Goal: Task Accomplishment & Management: Use online tool/utility

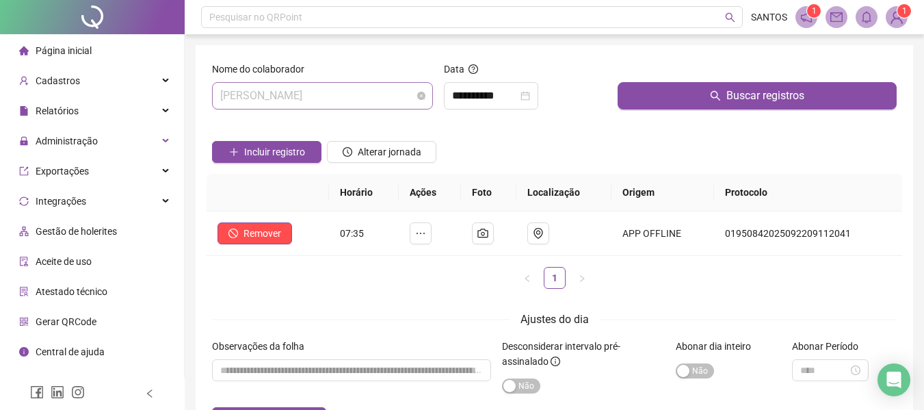
click at [424, 103] on span "[PERSON_NAME]" at bounding box center [322, 96] width 205 height 26
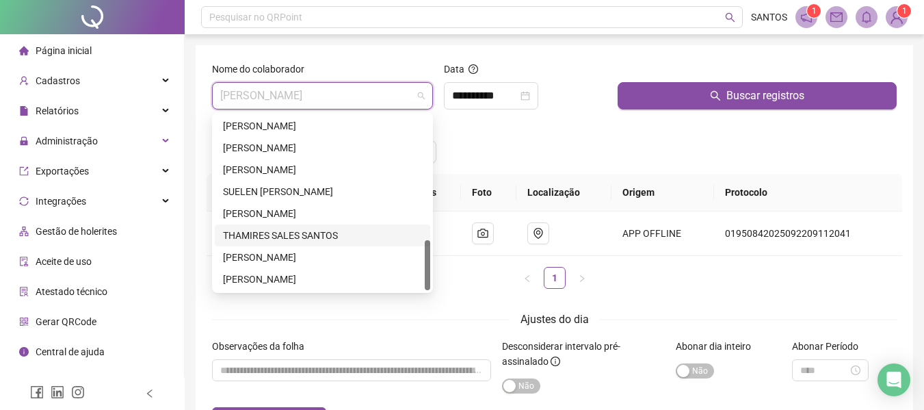
scroll to position [370, 0]
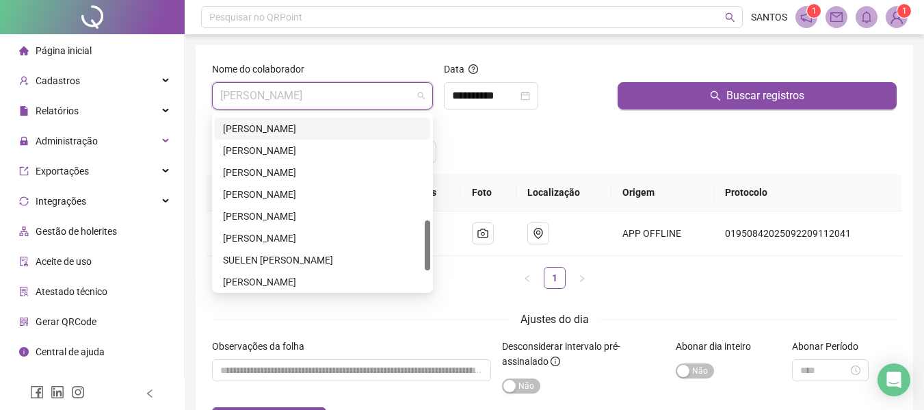
click at [276, 127] on div "[PERSON_NAME]" at bounding box center [322, 128] width 199 height 15
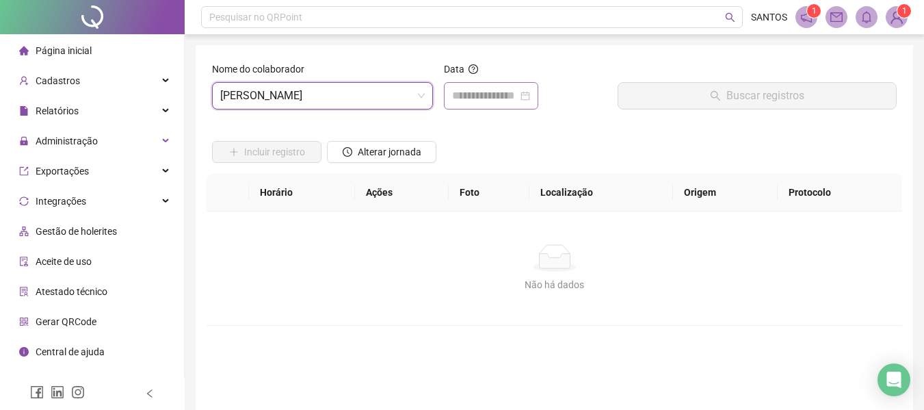
click at [530, 94] on div at bounding box center [491, 96] width 78 height 16
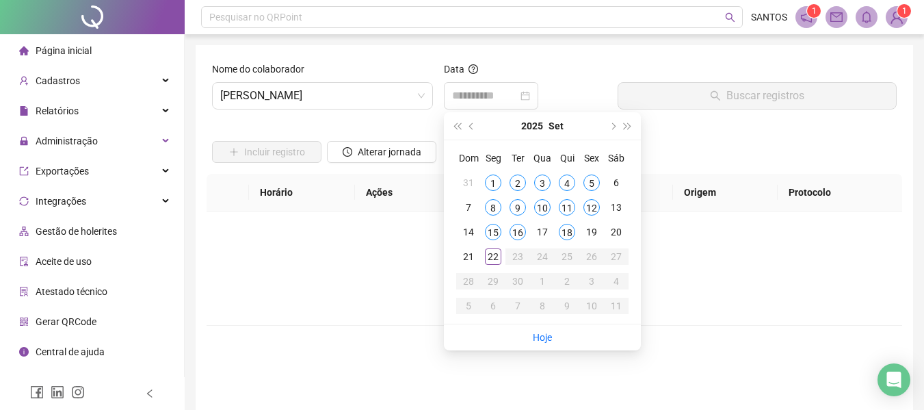
click at [489, 181] on div "1" at bounding box center [493, 182] width 16 height 16
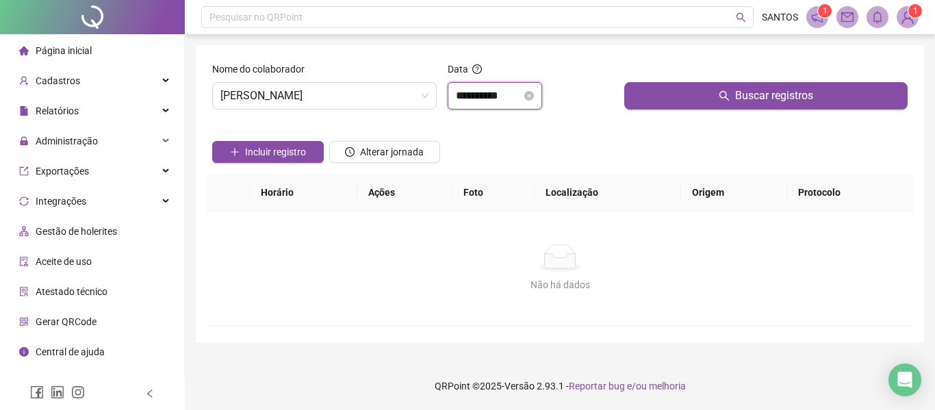
click at [500, 98] on input "**********" at bounding box center [489, 96] width 66 height 16
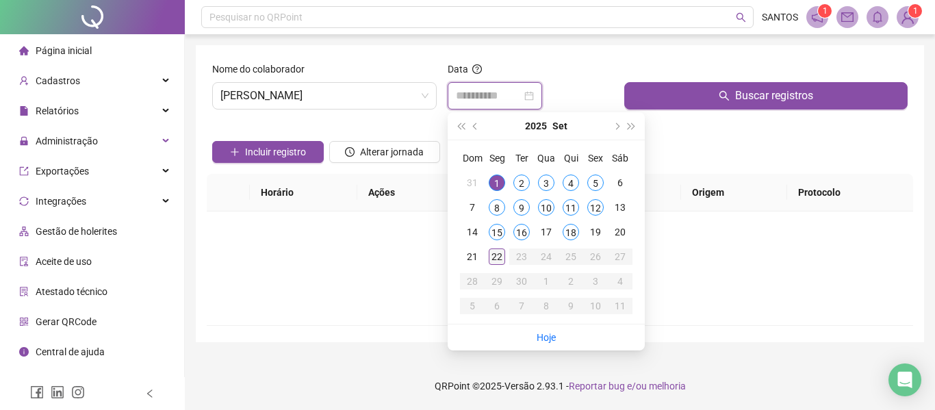
type input "**********"
click at [500, 254] on div "22" at bounding box center [497, 256] width 16 height 16
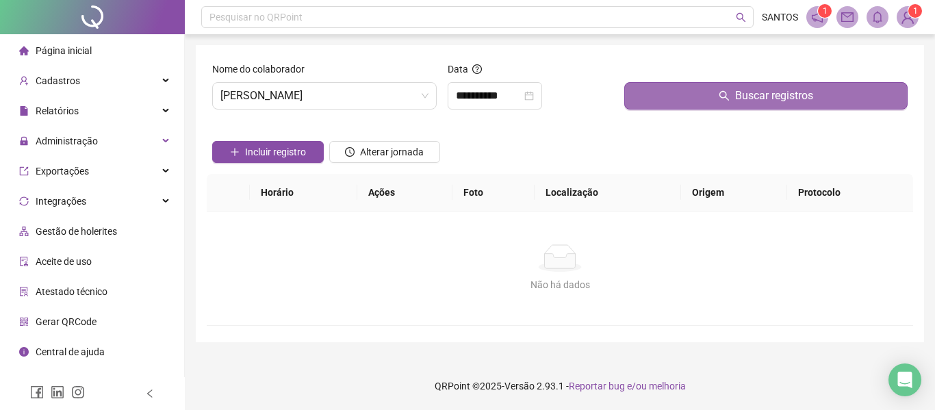
click at [816, 96] on button "Buscar registros" at bounding box center [765, 95] width 283 height 27
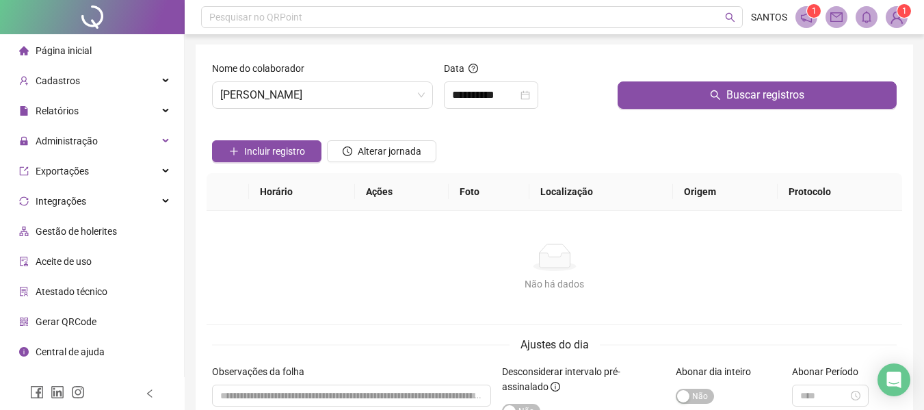
scroll to position [0, 0]
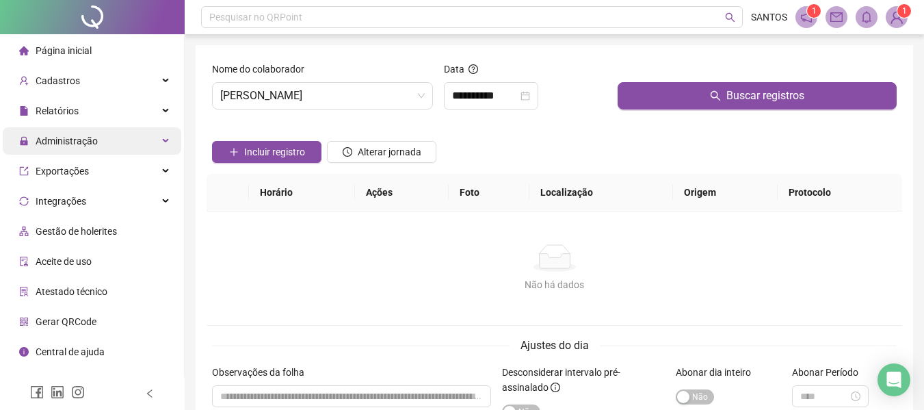
click at [170, 144] on div "Administração" at bounding box center [92, 140] width 179 height 27
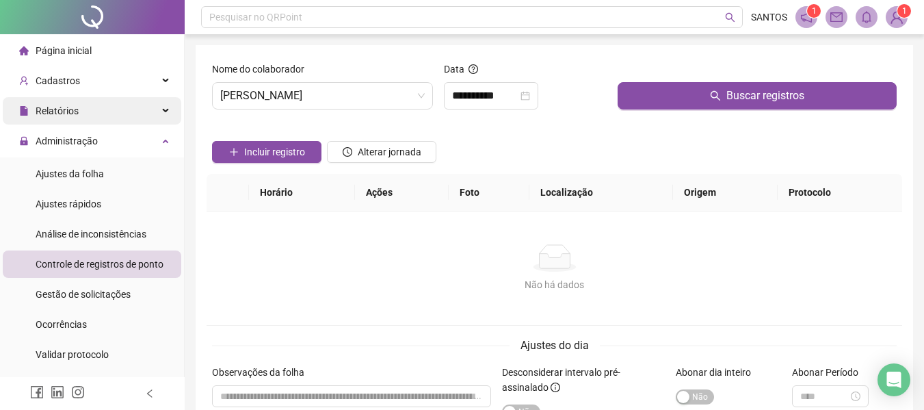
click at [149, 110] on div "Relatórios" at bounding box center [92, 110] width 179 height 27
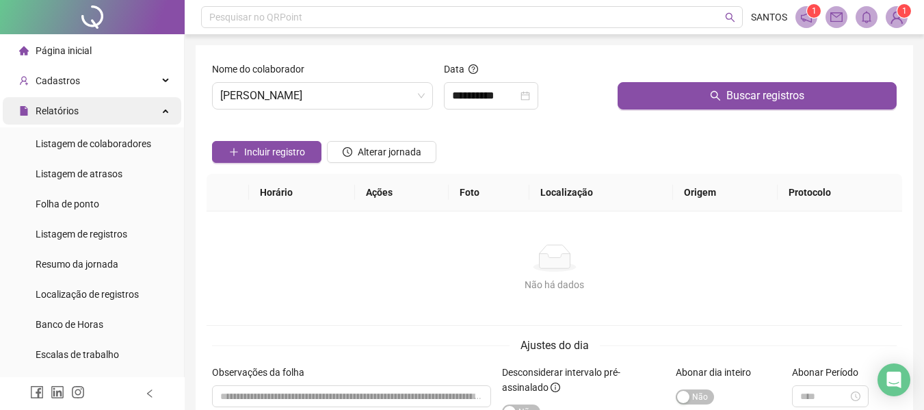
click at [150, 110] on div "Relatórios" at bounding box center [92, 110] width 179 height 27
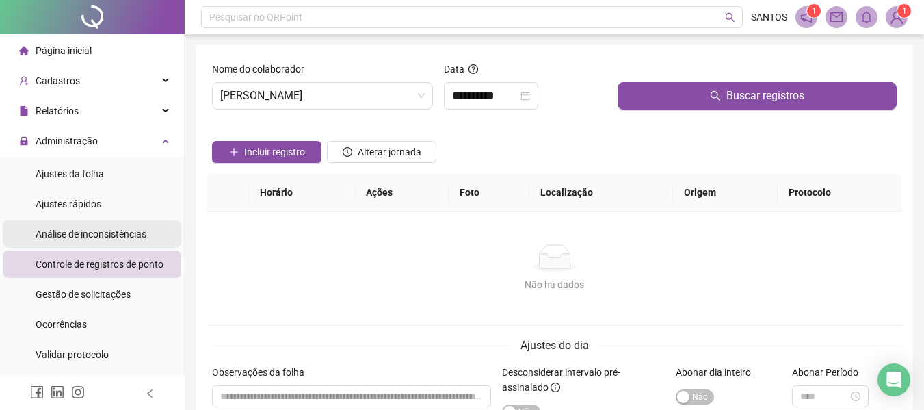
click at [133, 239] on span "Análise de inconsistências" at bounding box center [91, 234] width 111 height 11
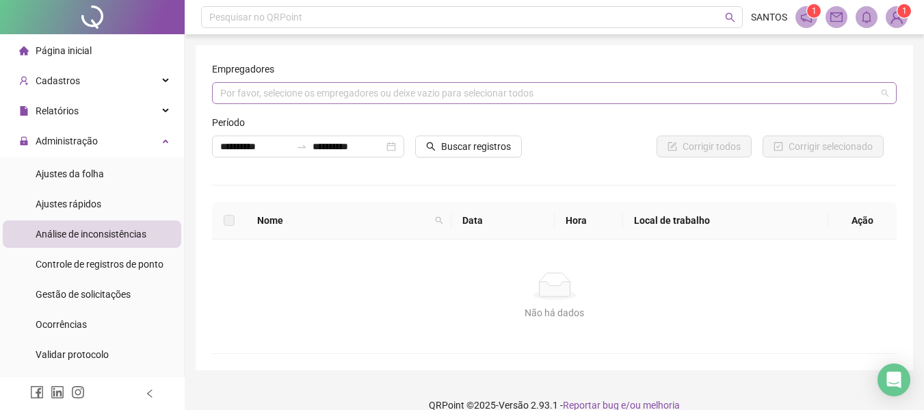
click at [880, 100] on div "Por favor, selecione os empregadores ou deixe vazio para selecionar todos" at bounding box center [554, 93] width 685 height 22
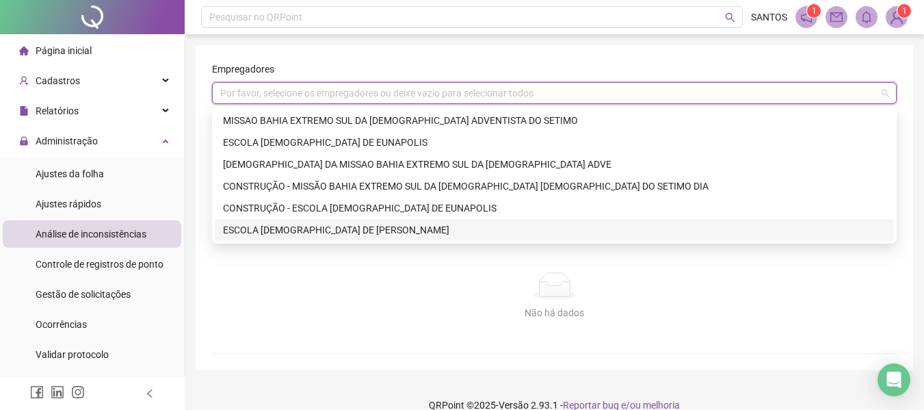
click at [281, 279] on div "Não há dados" at bounding box center [555, 285] width 652 height 27
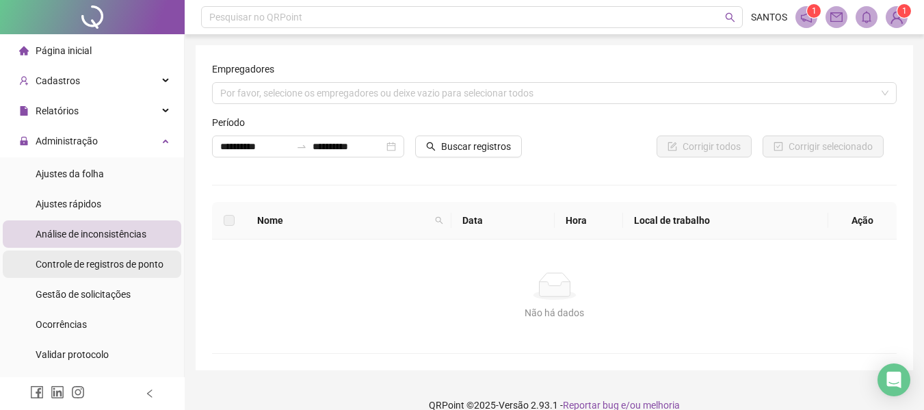
click at [131, 268] on span "Controle de registros de ponto" at bounding box center [100, 264] width 128 height 11
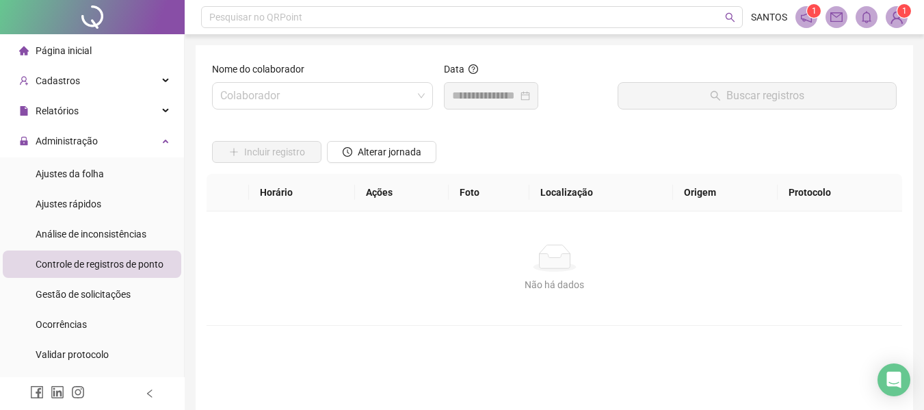
click at [133, 270] on span "Controle de registros de ponto" at bounding box center [100, 264] width 128 height 11
click at [428, 95] on div "Colaborador" at bounding box center [322, 95] width 221 height 27
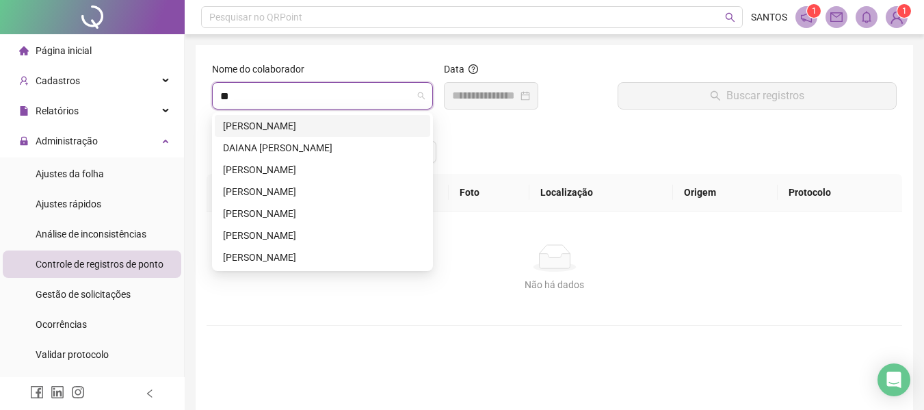
type input "***"
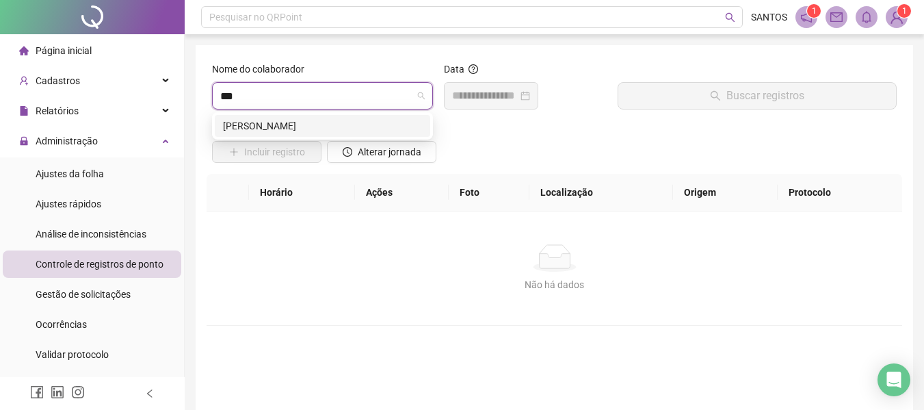
click at [300, 125] on div "[PERSON_NAME]" at bounding box center [322, 125] width 199 height 15
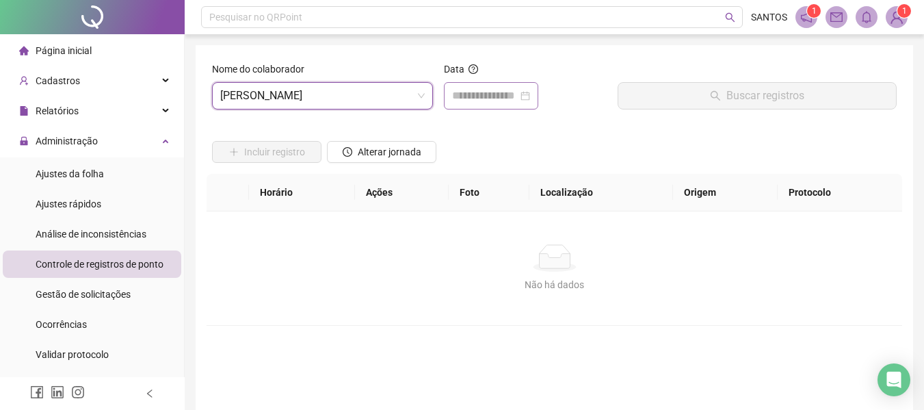
click at [530, 94] on div at bounding box center [491, 96] width 78 height 16
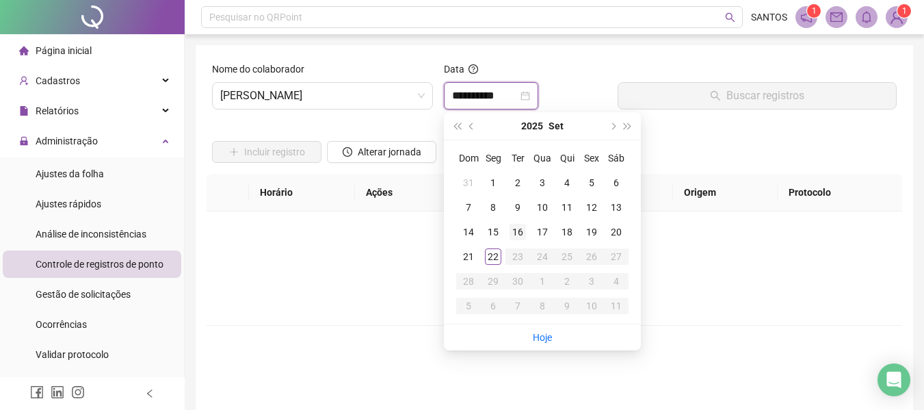
type input "**********"
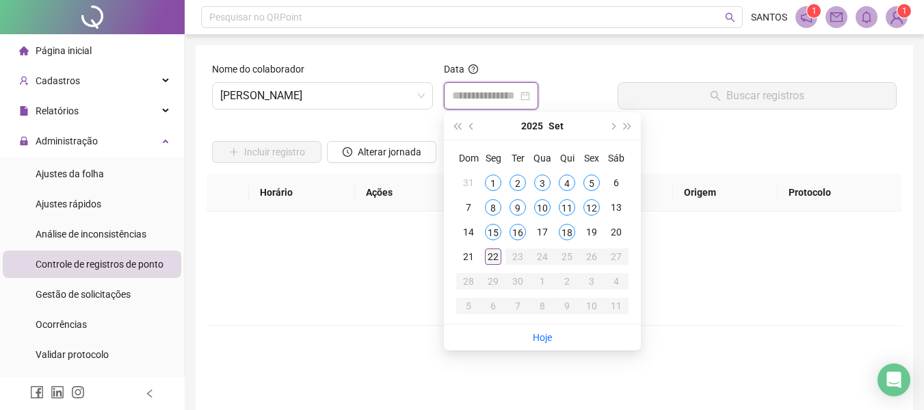
type input "**********"
click at [493, 254] on div "22" at bounding box center [493, 256] width 16 height 16
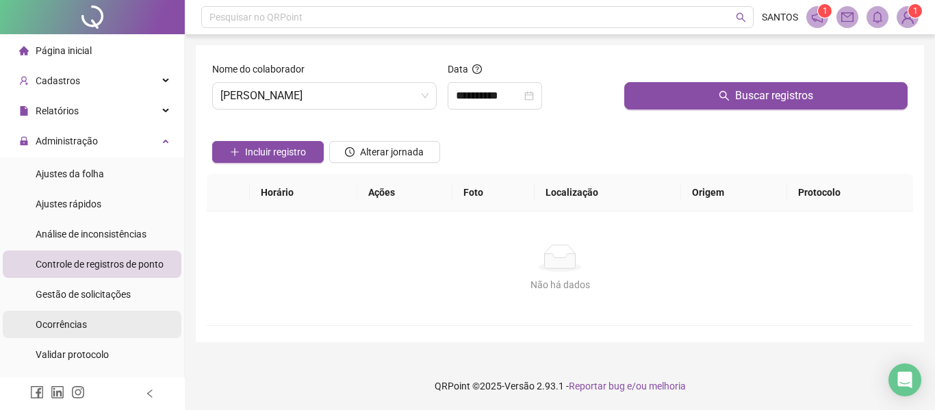
click at [95, 319] on li "Ocorrências" at bounding box center [92, 324] width 179 height 27
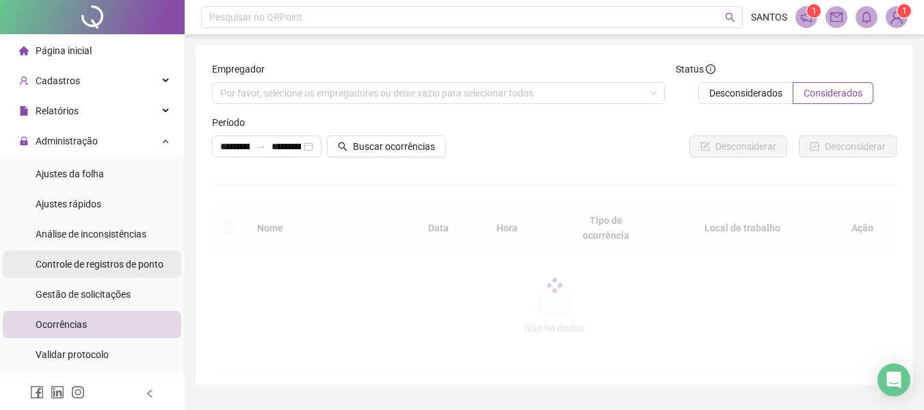
click at [133, 260] on span "Controle de registros de ponto" at bounding box center [100, 264] width 128 height 11
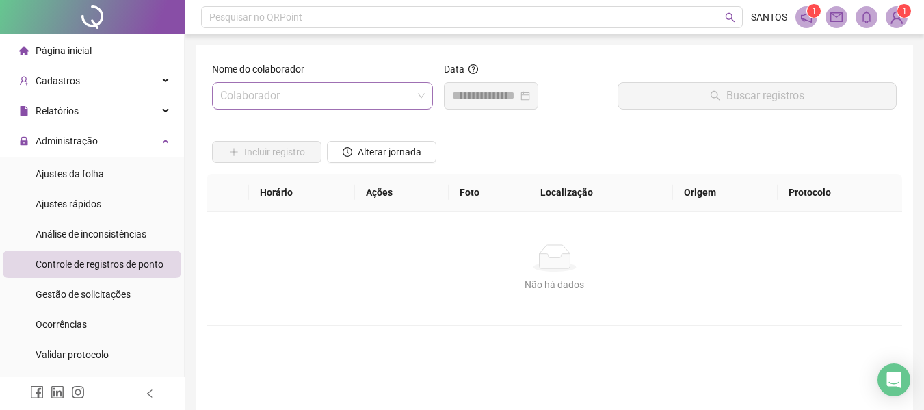
click at [421, 96] on span at bounding box center [322, 96] width 205 height 26
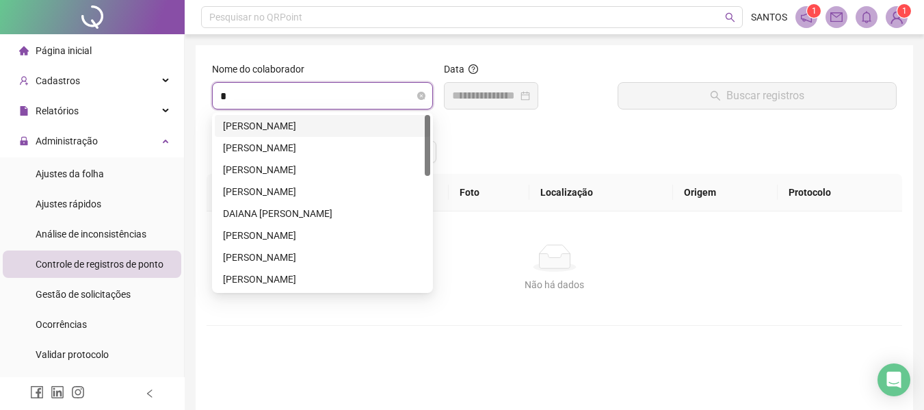
type input "**"
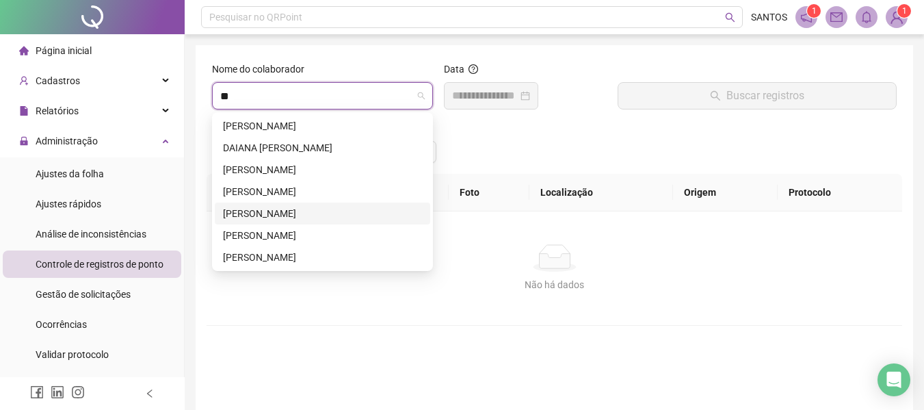
click at [311, 216] on div "[PERSON_NAME]" at bounding box center [322, 213] width 199 height 15
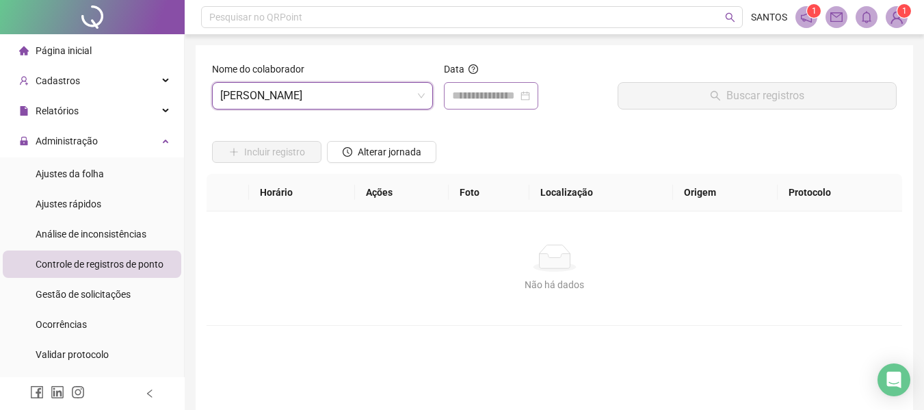
click at [530, 101] on div at bounding box center [491, 96] width 78 height 16
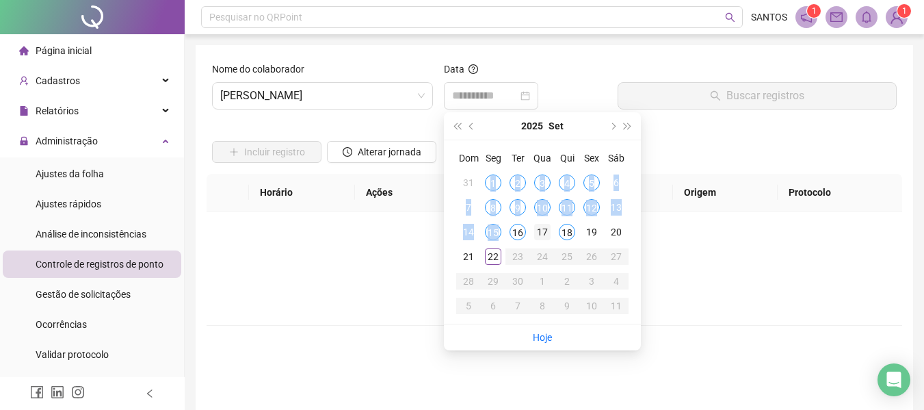
type input "**********"
drag, startPoint x: 486, startPoint y: 179, endPoint x: 515, endPoint y: 246, distance: 73.2
click at [515, 246] on tbody "31 1 2 3 4 5 6 7 8 9 10 11 12 13 14 15 16 17 18 19 20 21 22 23 24 25 26 27 28 2…" at bounding box center [542, 244] width 172 height 148
type input "**********"
click at [491, 228] on div "15" at bounding box center [493, 232] width 16 height 16
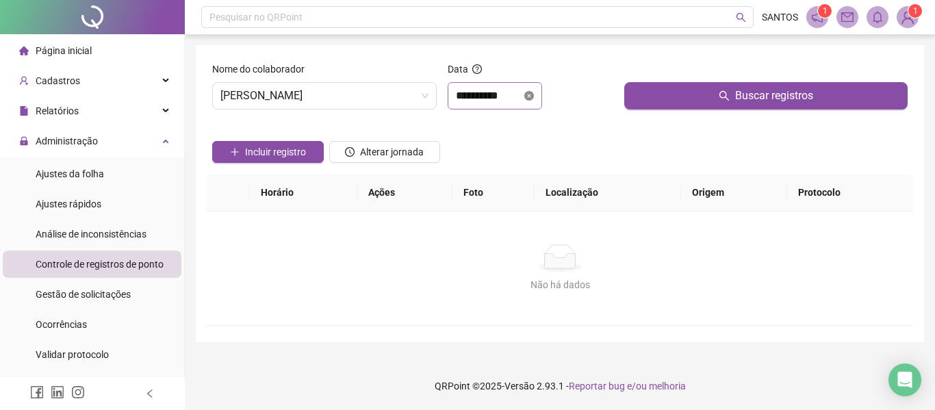
click at [534, 95] on icon "close-circle" at bounding box center [529, 96] width 10 height 10
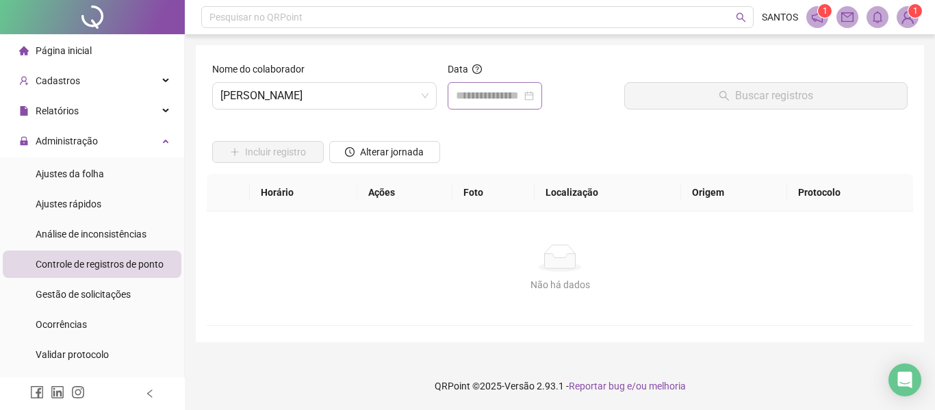
click at [534, 94] on div at bounding box center [495, 96] width 78 height 16
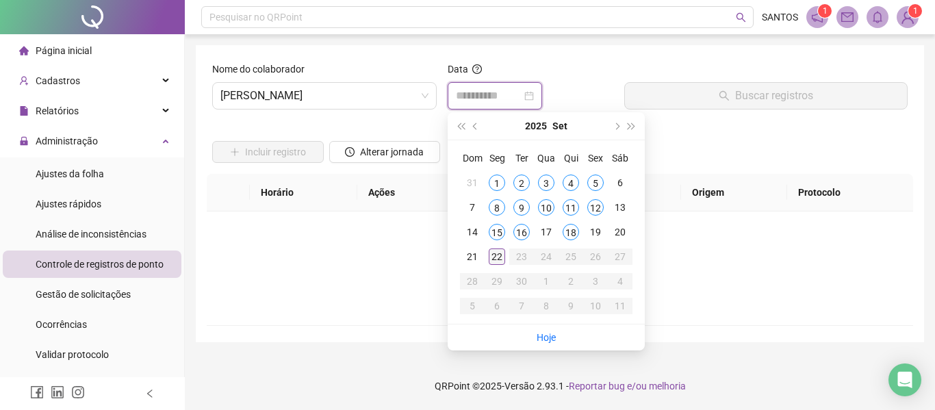
type input "**********"
click at [498, 250] on div "22" at bounding box center [497, 256] width 16 height 16
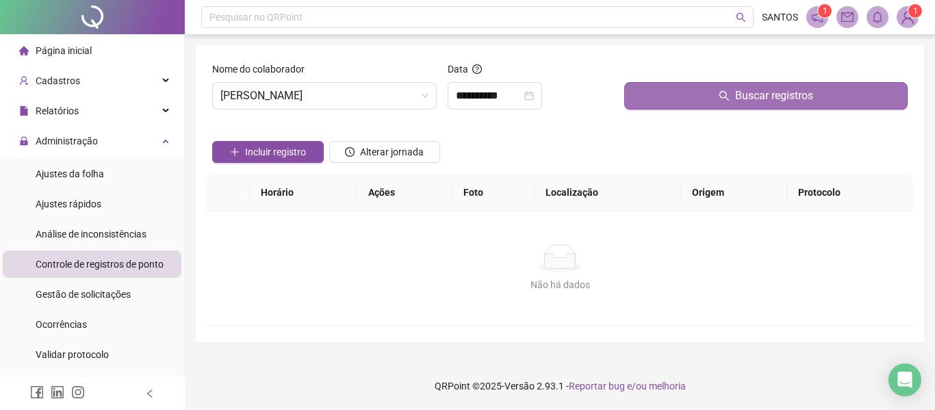
click at [826, 95] on button "Buscar registros" at bounding box center [765, 95] width 283 height 27
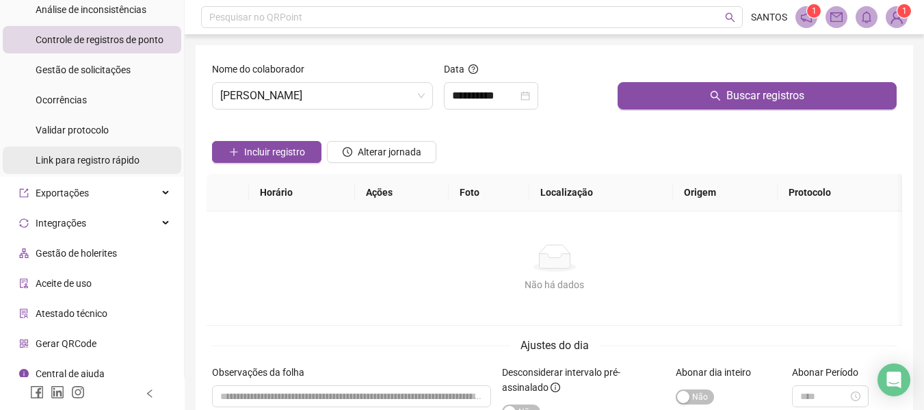
scroll to position [235, 0]
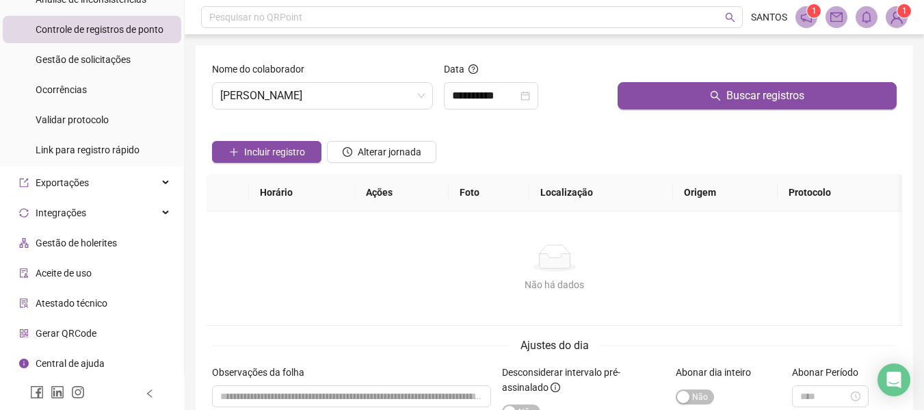
click at [99, 246] on span "Gestão de holerites" at bounding box center [76, 242] width 81 height 11
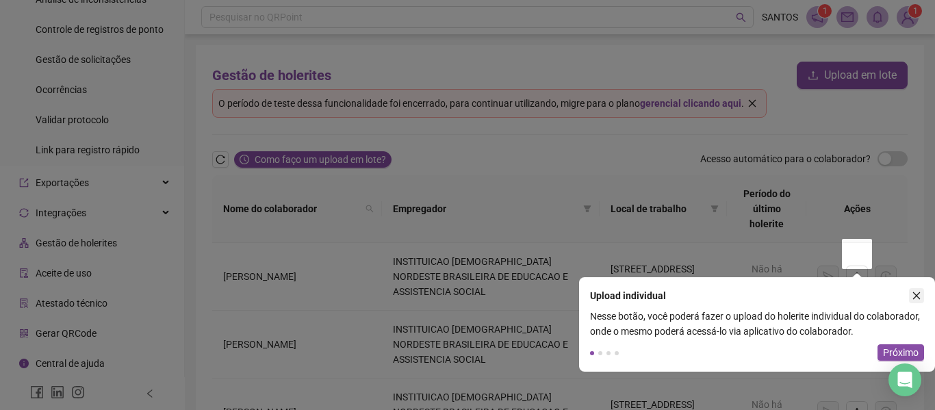
click at [918, 299] on icon "close" at bounding box center [916, 296] width 10 height 10
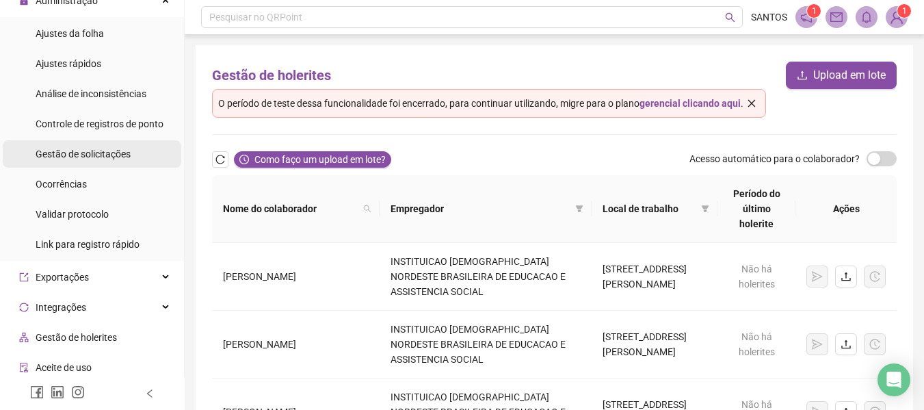
scroll to position [98, 0]
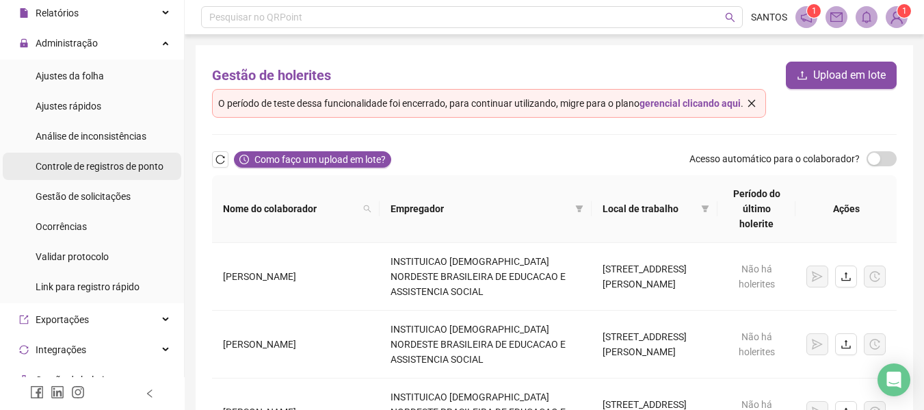
click at [109, 166] on span "Controle de registros de ponto" at bounding box center [100, 166] width 128 height 11
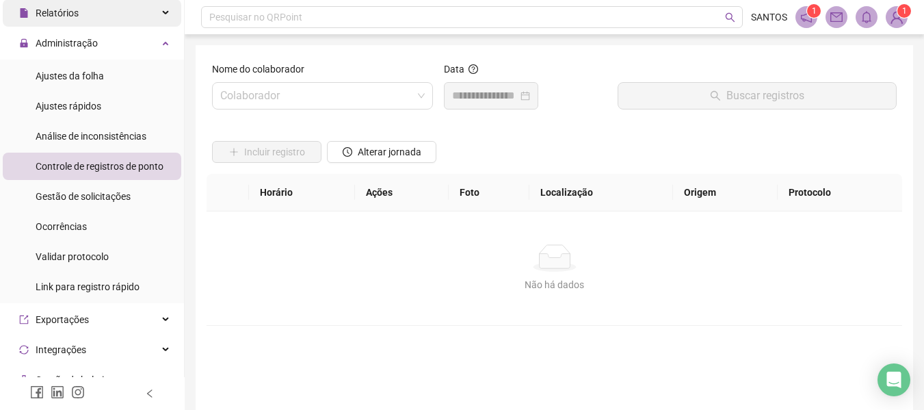
click at [148, 14] on div "Relatórios" at bounding box center [92, 12] width 179 height 27
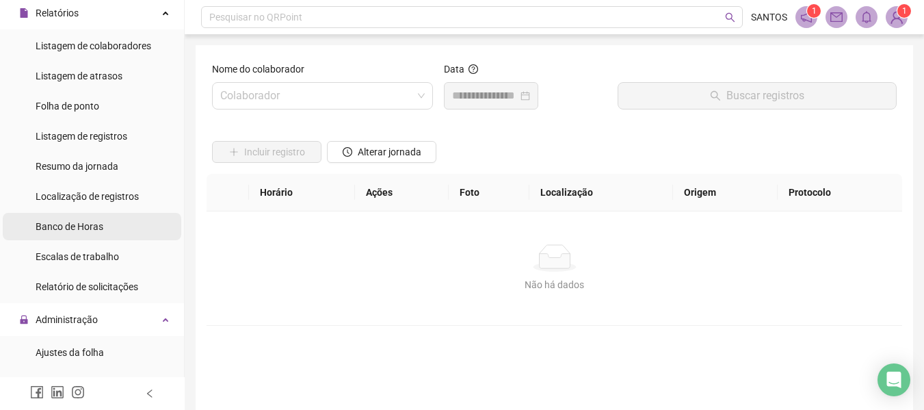
click at [99, 224] on span "Banco de Horas" at bounding box center [70, 226] width 68 height 11
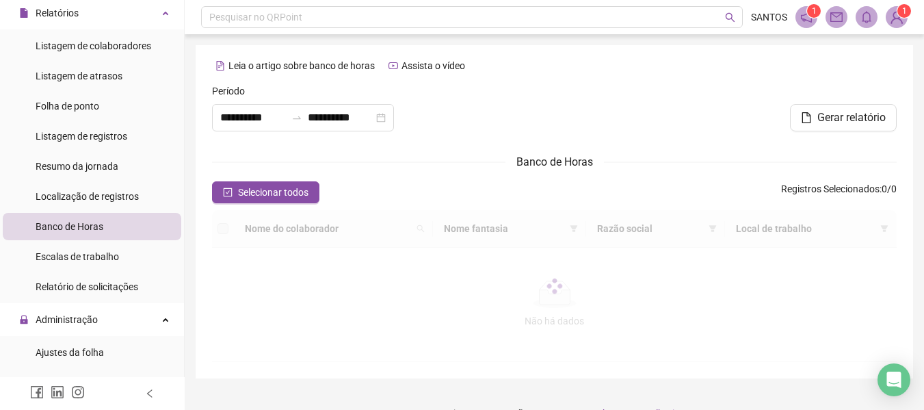
type input "**********"
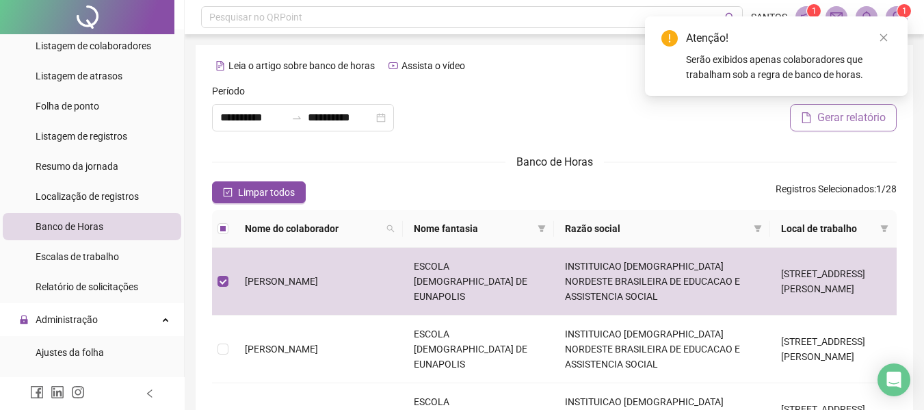
click at [843, 119] on span "Gerar relatório" at bounding box center [852, 117] width 68 height 16
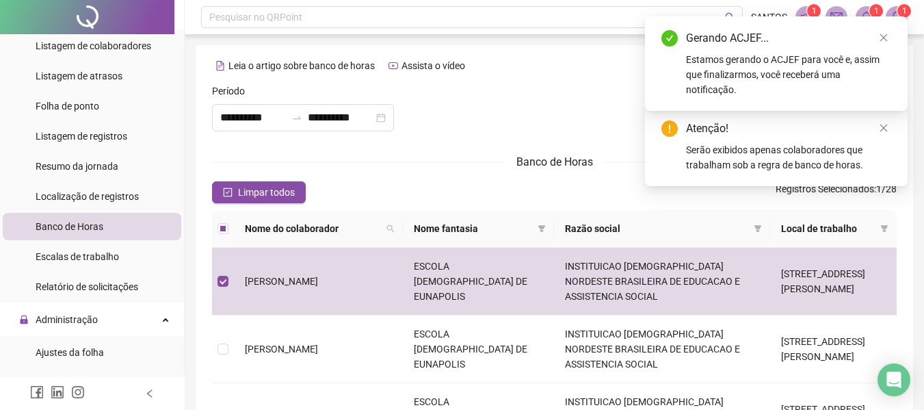
click at [795, 60] on div "Estamos gerando o ACJEF para você e, assim que finalizarmos, você receberá uma …" at bounding box center [788, 74] width 205 height 45
click at [884, 36] on icon "close" at bounding box center [884, 38] width 10 height 10
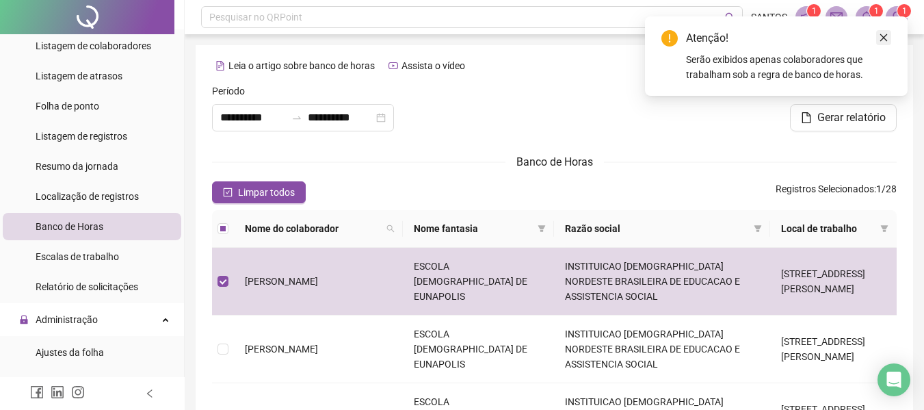
click at [886, 38] on icon "close" at bounding box center [884, 38] width 10 height 10
